Goal: Task Accomplishment & Management: Use online tool/utility

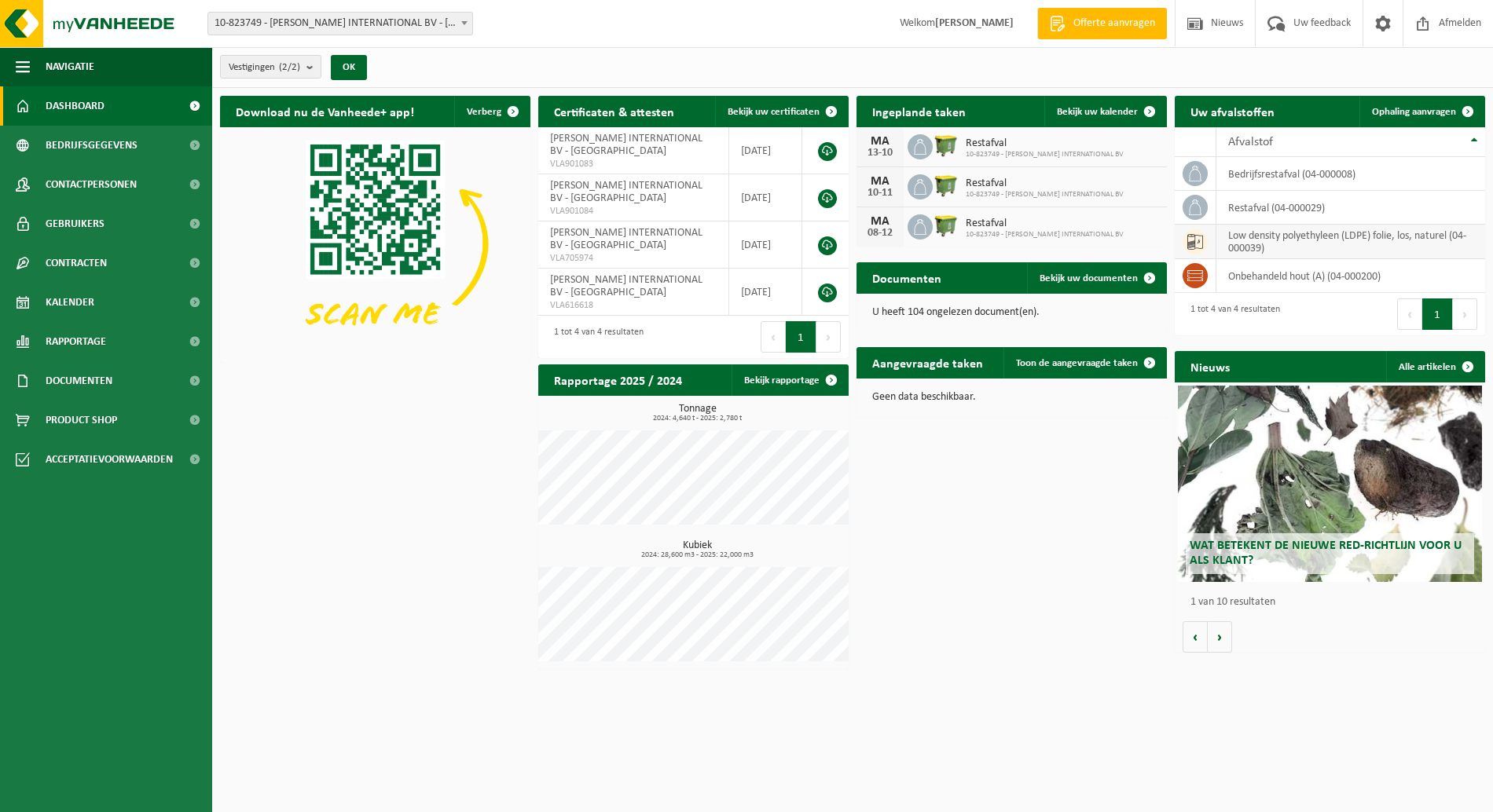
click at [1294, 231] on td "low density polyethyleen (LDPE) folie, los, naturel (04-000039)" at bounding box center [1350, 241] width 269 height 34
click at [1433, 101] on link "Ophaling aanvragen" at bounding box center [1421, 112] width 124 height 32
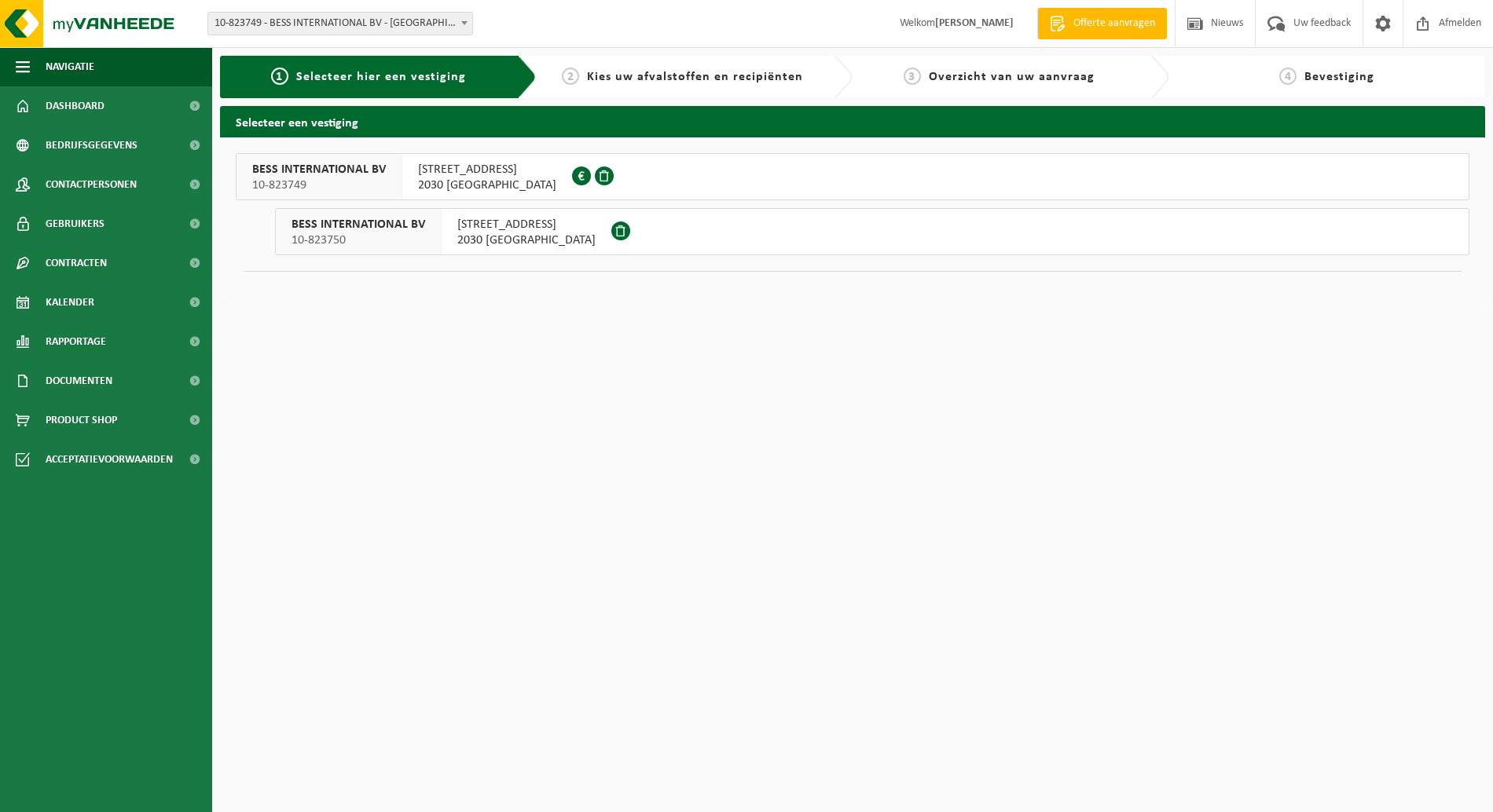
click at [470, 173] on span "ORDAMSTRAAT 9" at bounding box center [487, 169] width 139 height 16
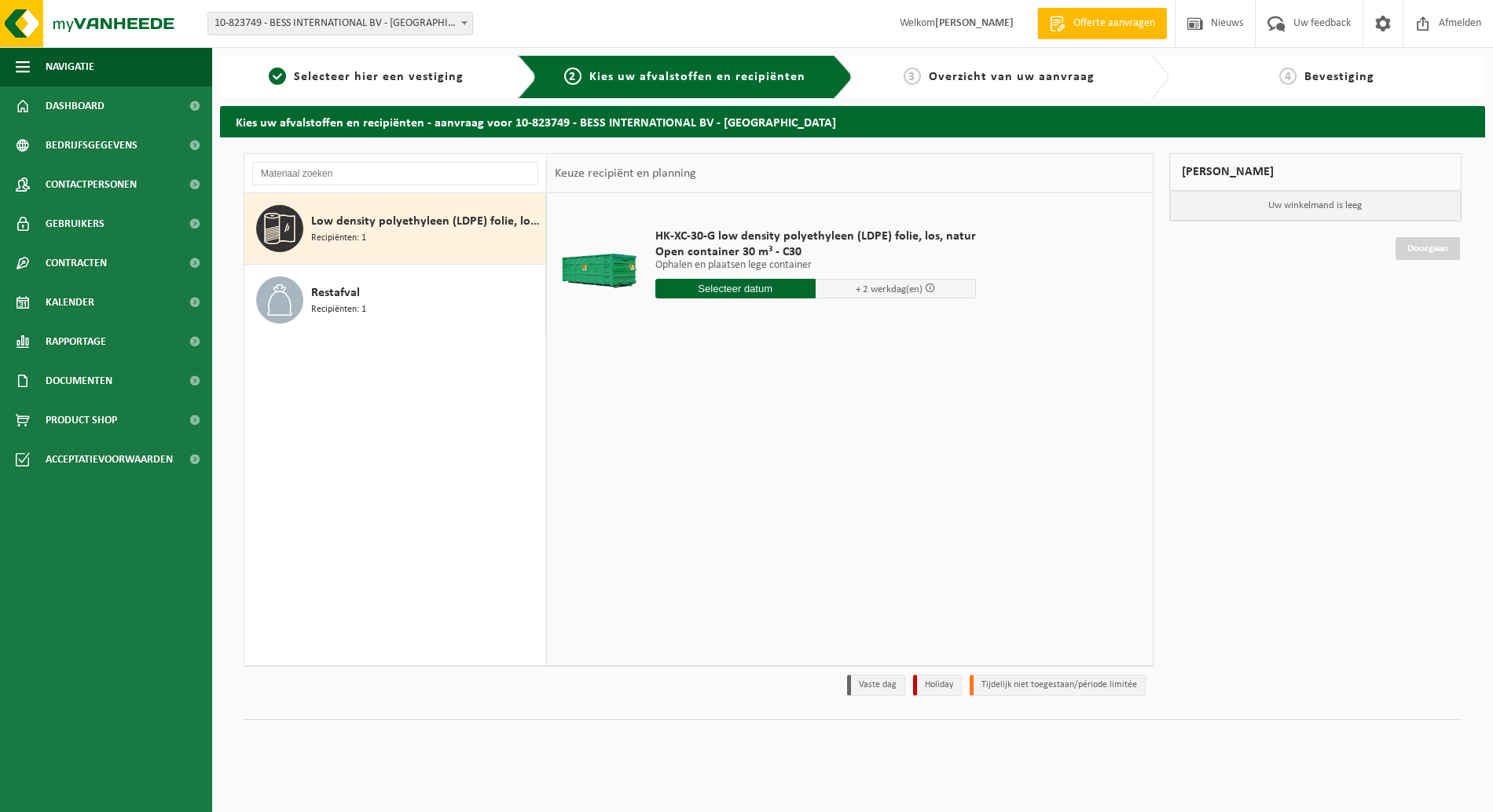
click at [747, 281] on input "text" at bounding box center [736, 289] width 160 height 20
click at [661, 428] on div "13" at bounding box center [671, 427] width 28 height 25
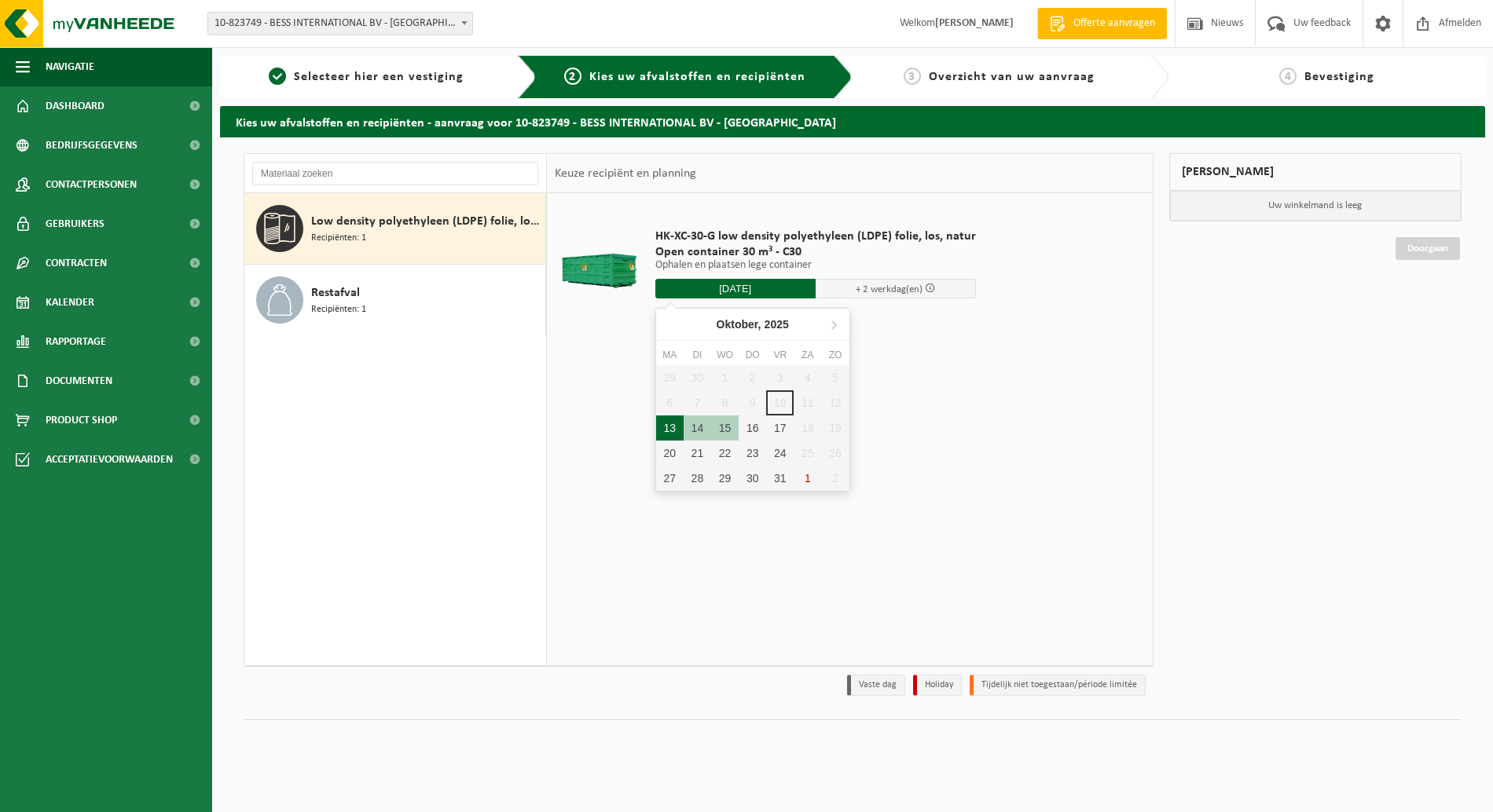
type input "Van 2025-10-13"
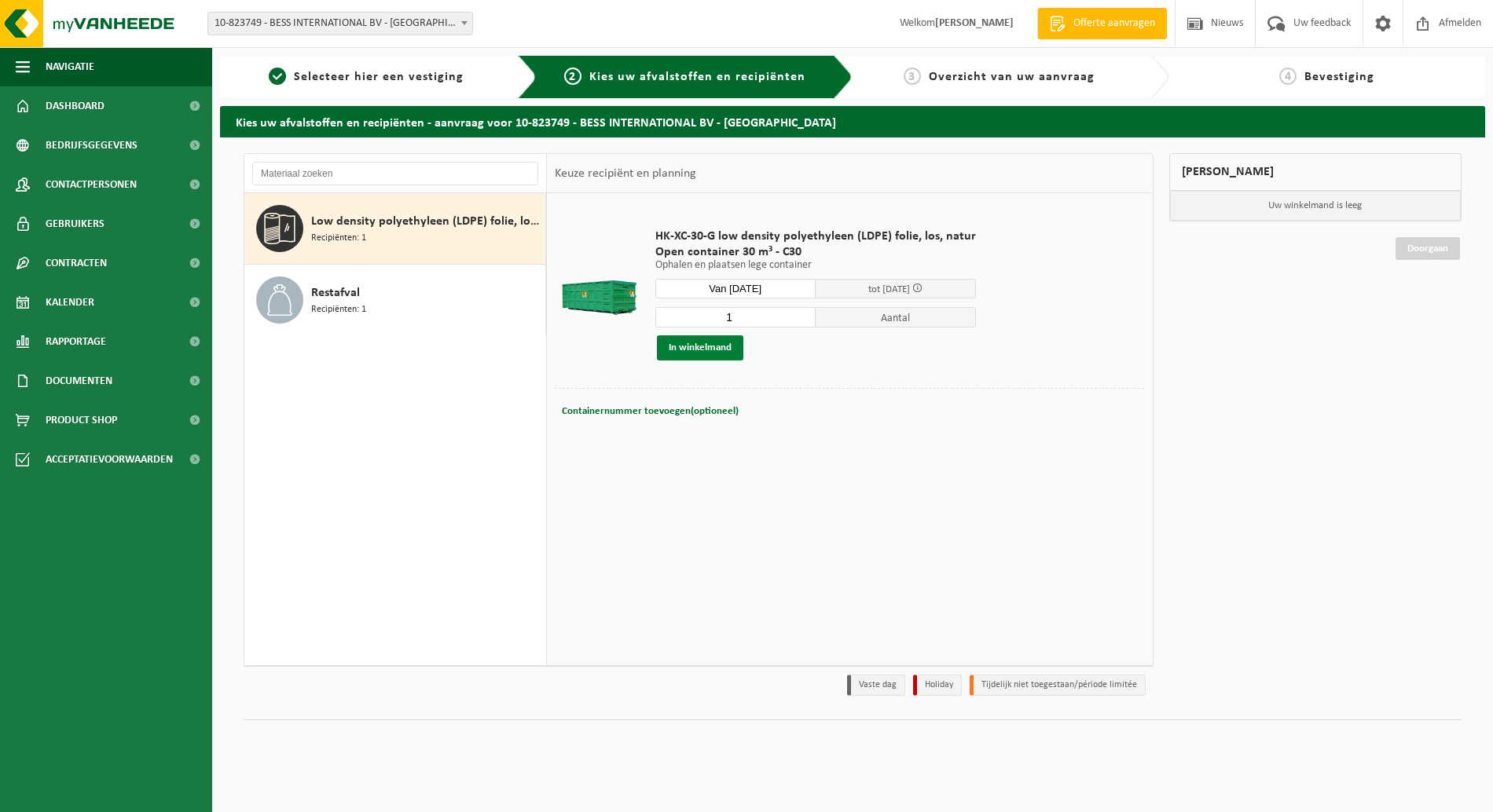
click at [701, 347] on button "In winkelmand" at bounding box center [699, 347] width 87 height 25
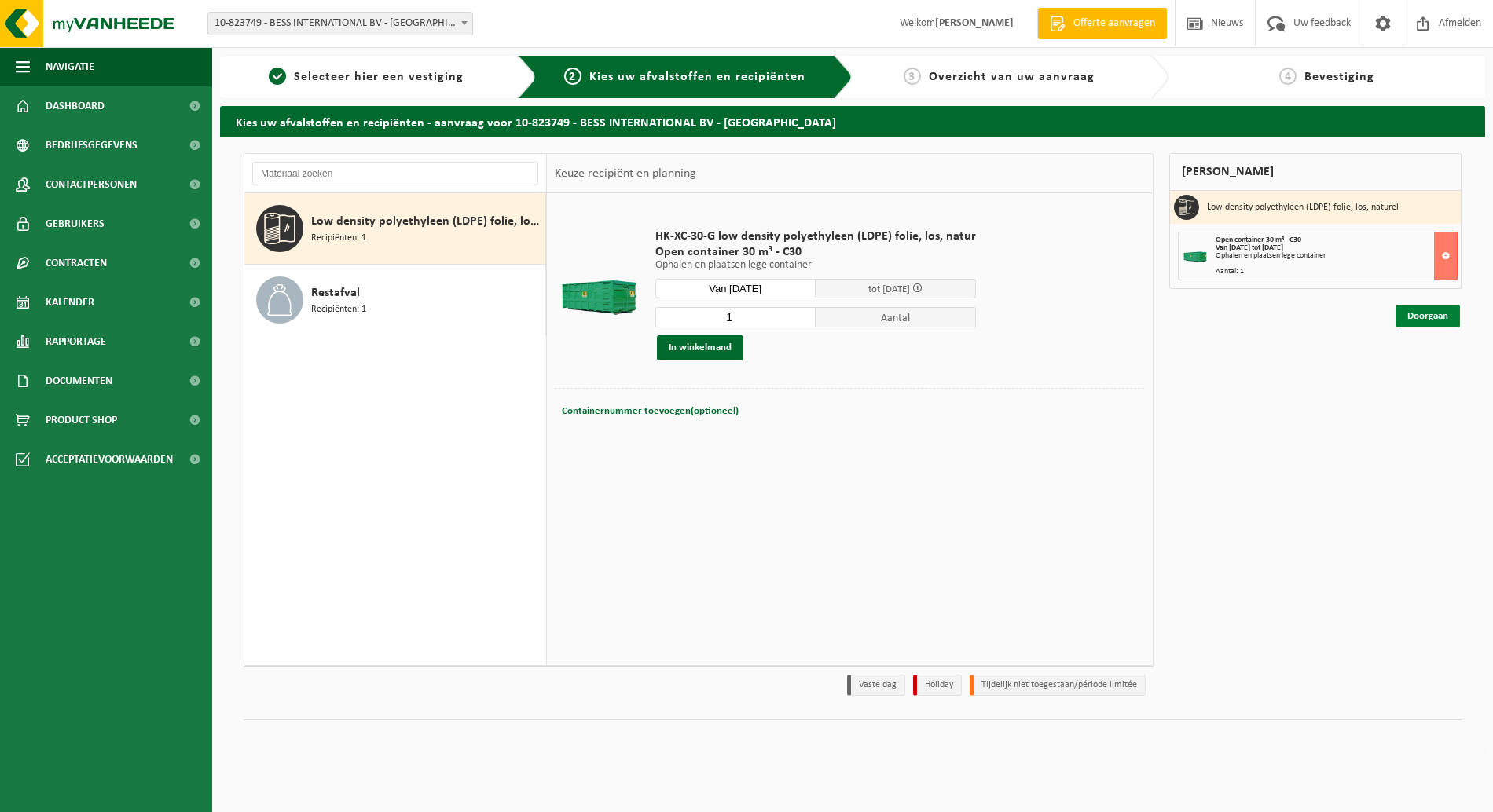
click at [1441, 313] on link "Doorgaan" at bounding box center [1428, 316] width 64 height 22
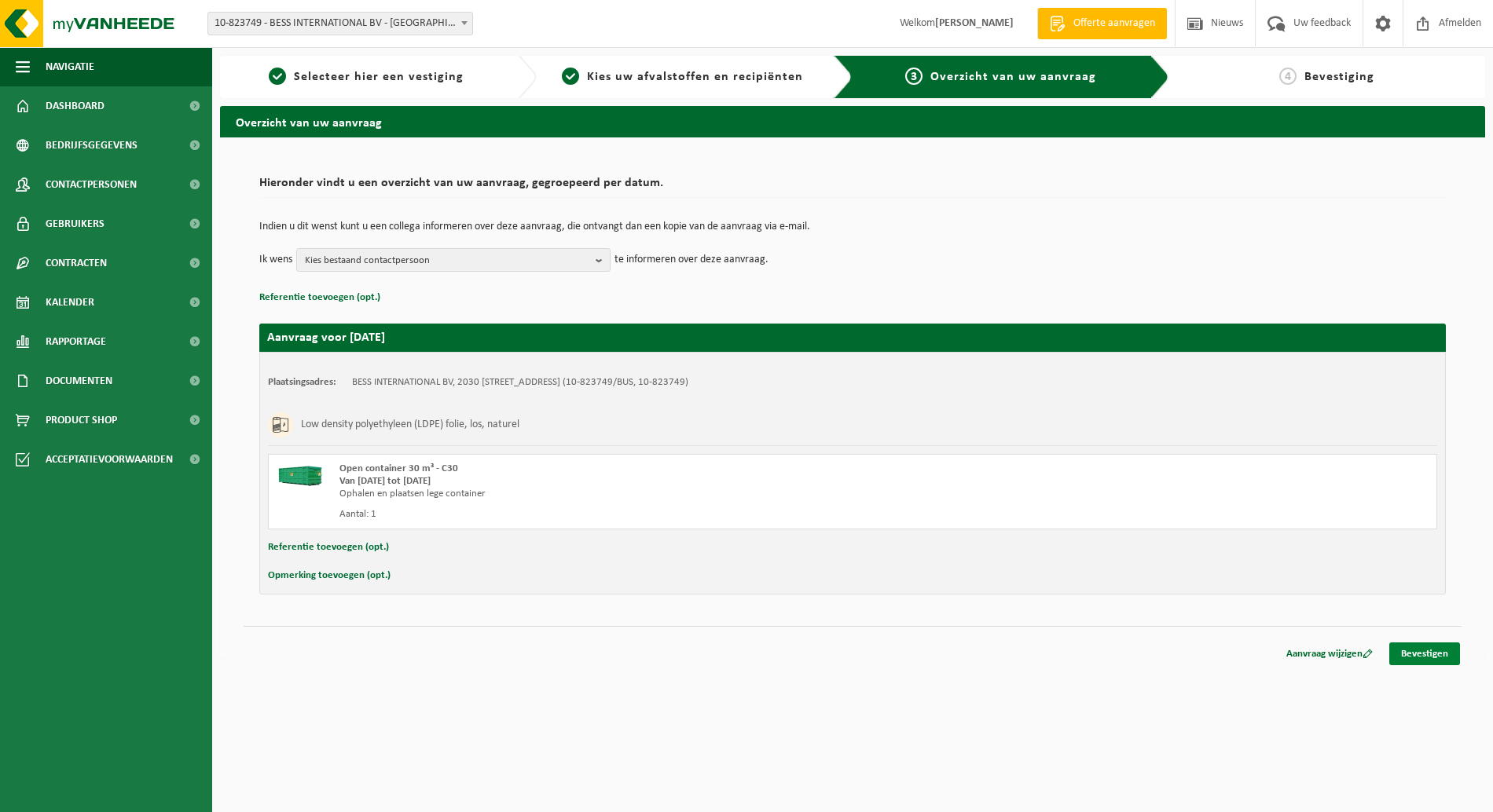
click at [1429, 646] on link "Bevestigen" at bounding box center [1425, 654] width 71 height 22
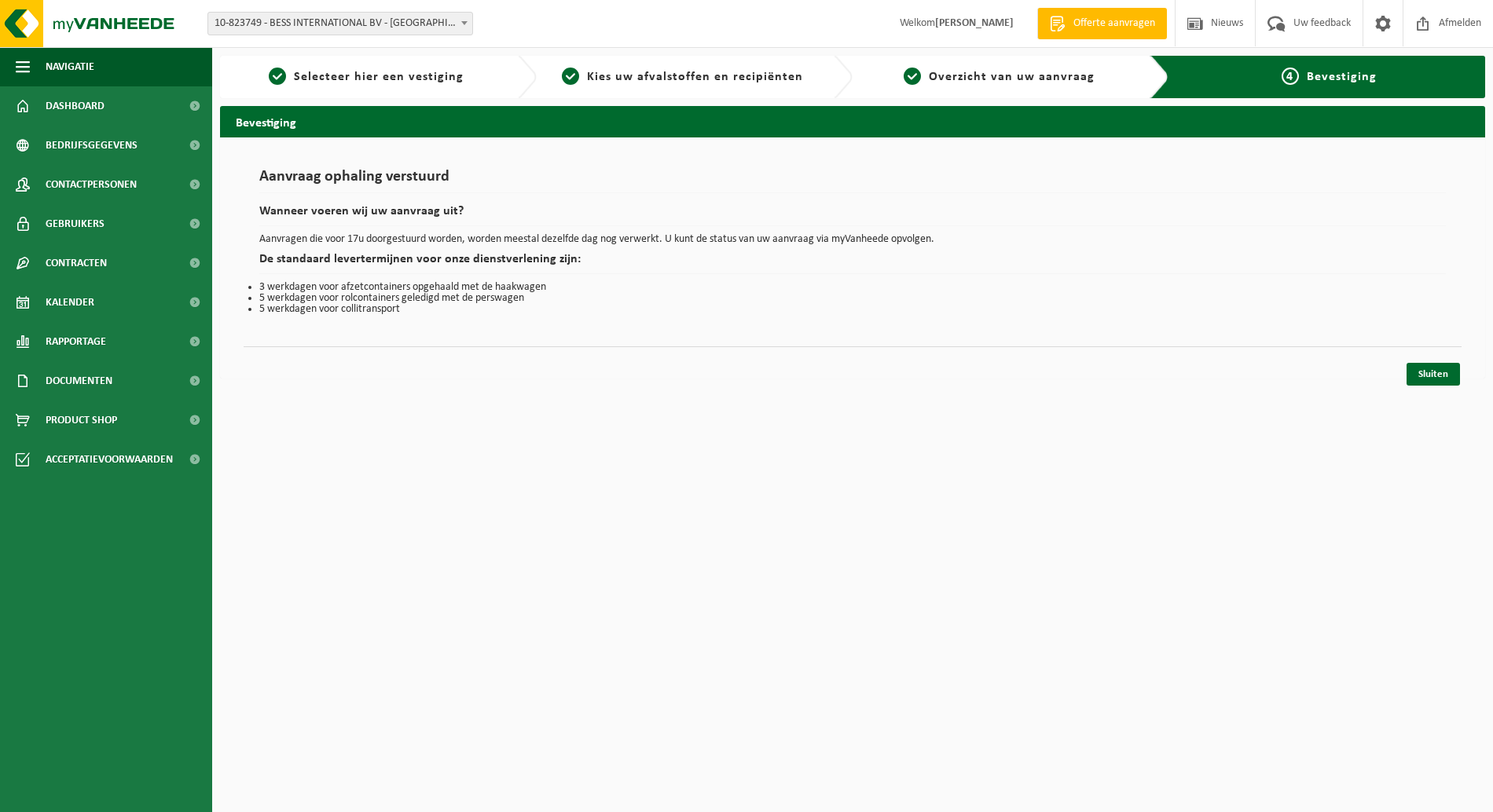
click at [1446, 359] on div "Sluiten" at bounding box center [853, 355] width 1218 height 17
